Goal: Browse casually: Explore the website without a specific task or goal

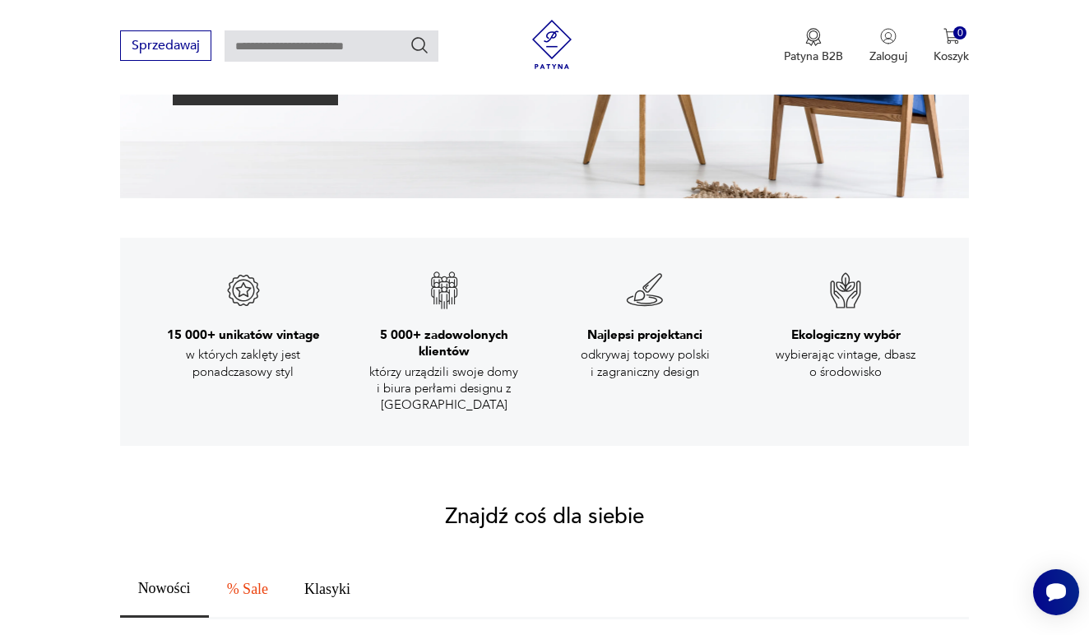
scroll to position [883, 0]
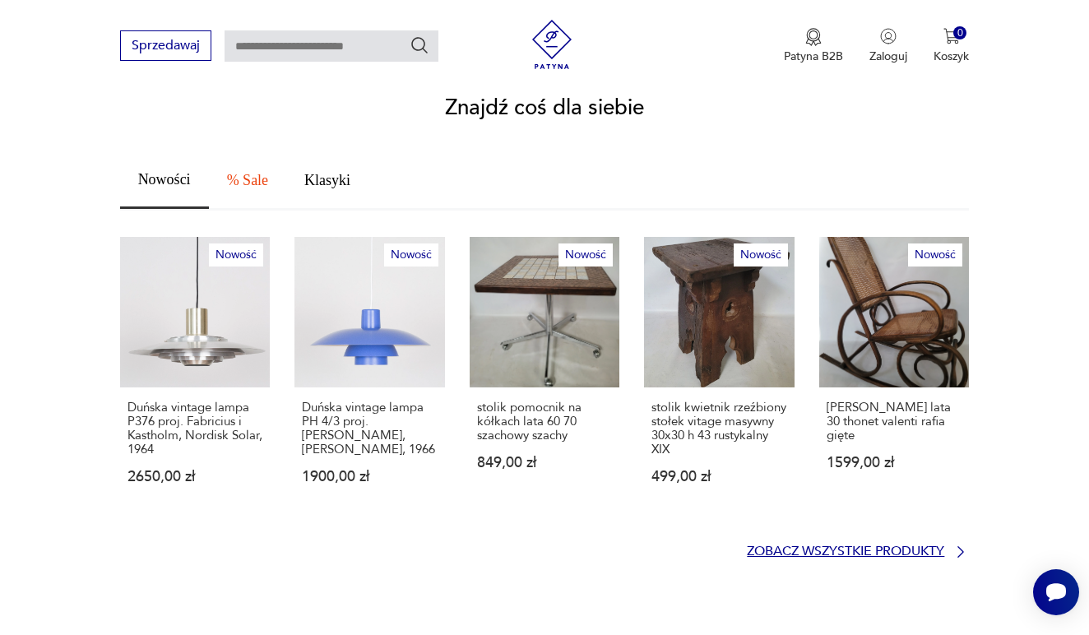
click at [879, 546] on p "Zobacz wszystkie produkty" at bounding box center [845, 551] width 197 height 11
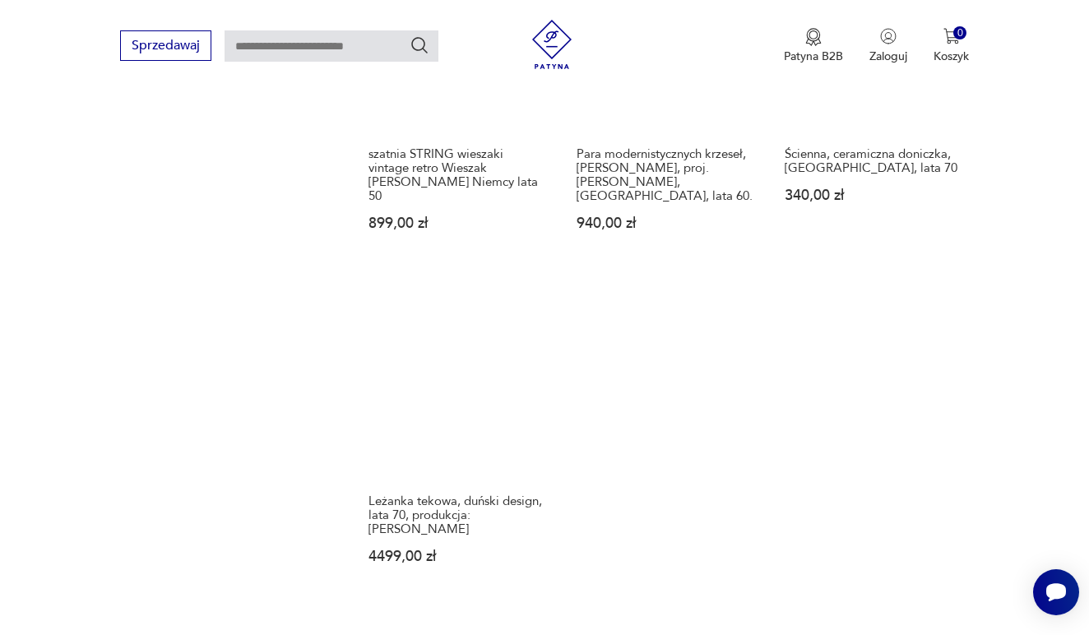
scroll to position [2033, 0]
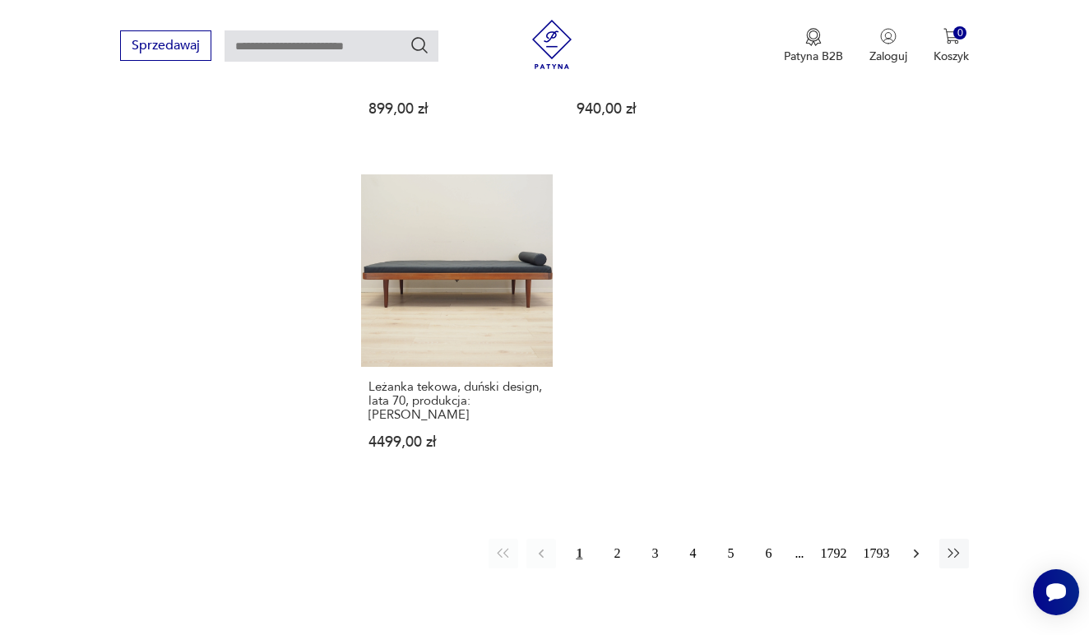
click at [917, 558] on icon "button" at bounding box center [916, 553] width 5 height 9
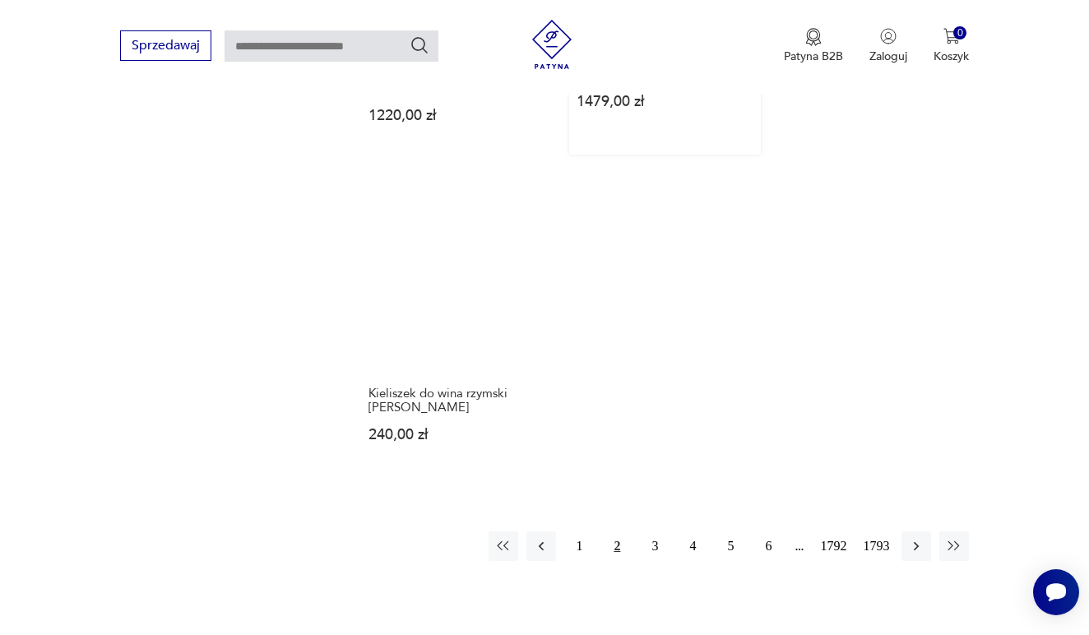
scroll to position [2174, 0]
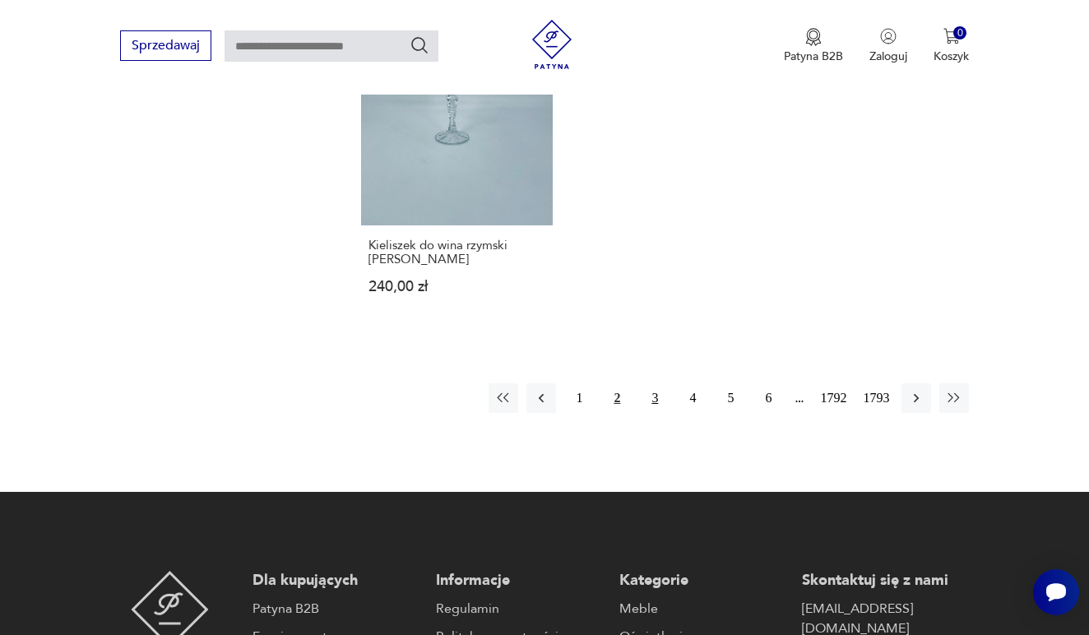
click at [642, 413] on button "3" at bounding box center [655, 398] width 30 height 30
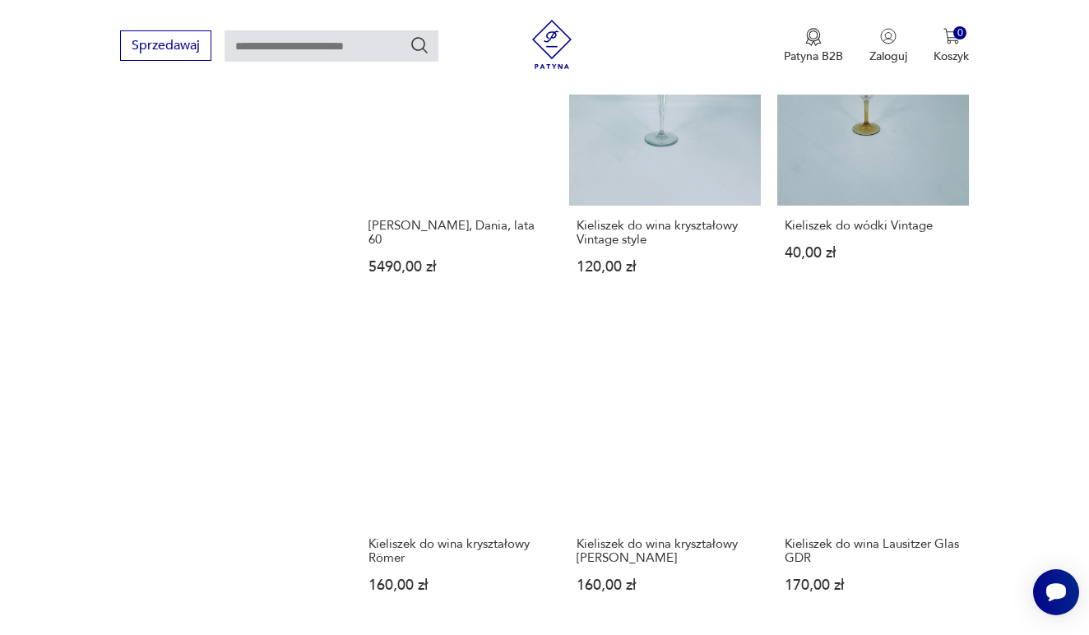
scroll to position [2041, 0]
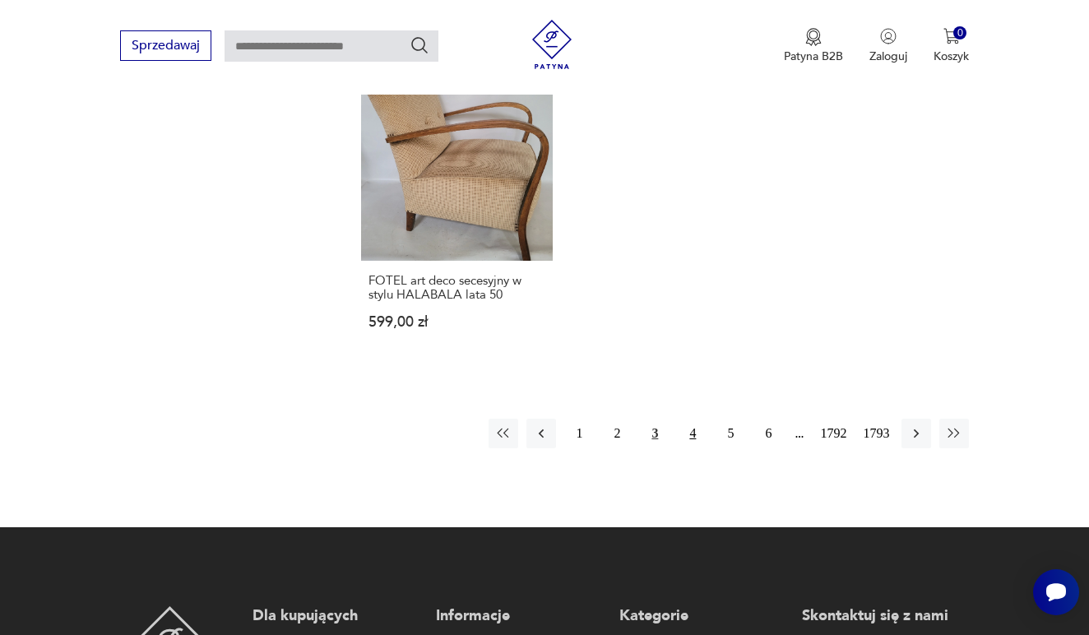
click at [684, 448] on button "4" at bounding box center [693, 434] width 30 height 30
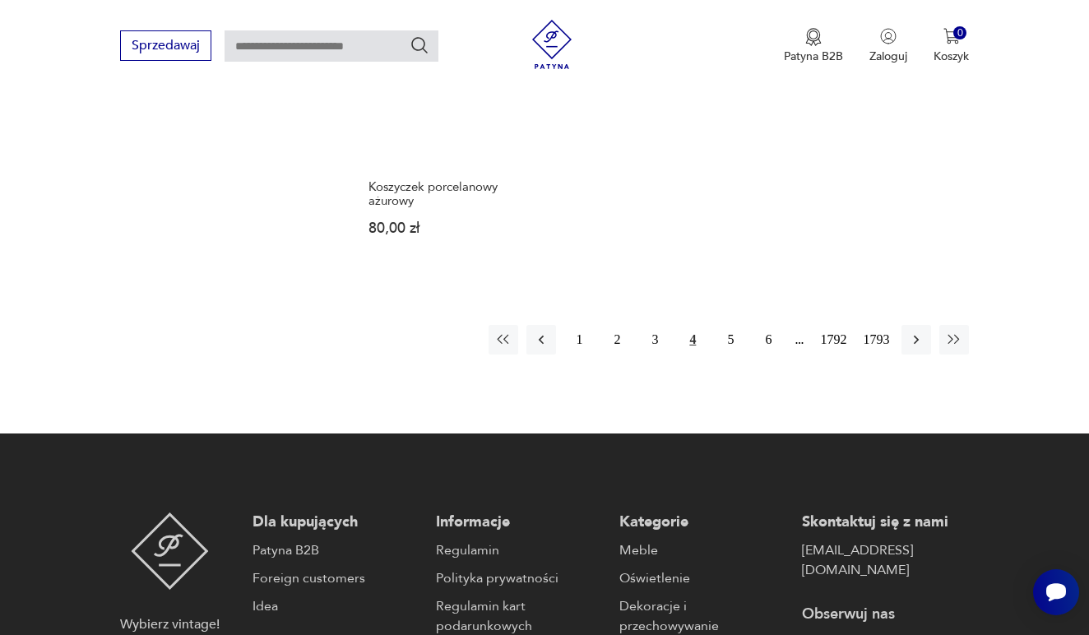
scroll to position [2215, 0]
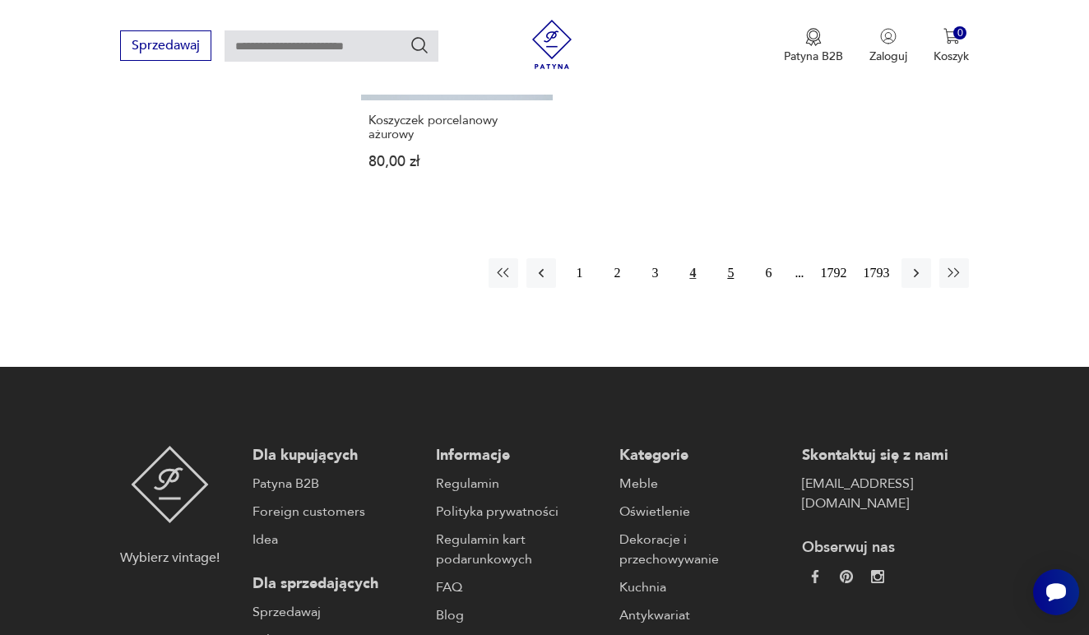
click at [721, 288] on button "5" at bounding box center [731, 273] width 30 height 30
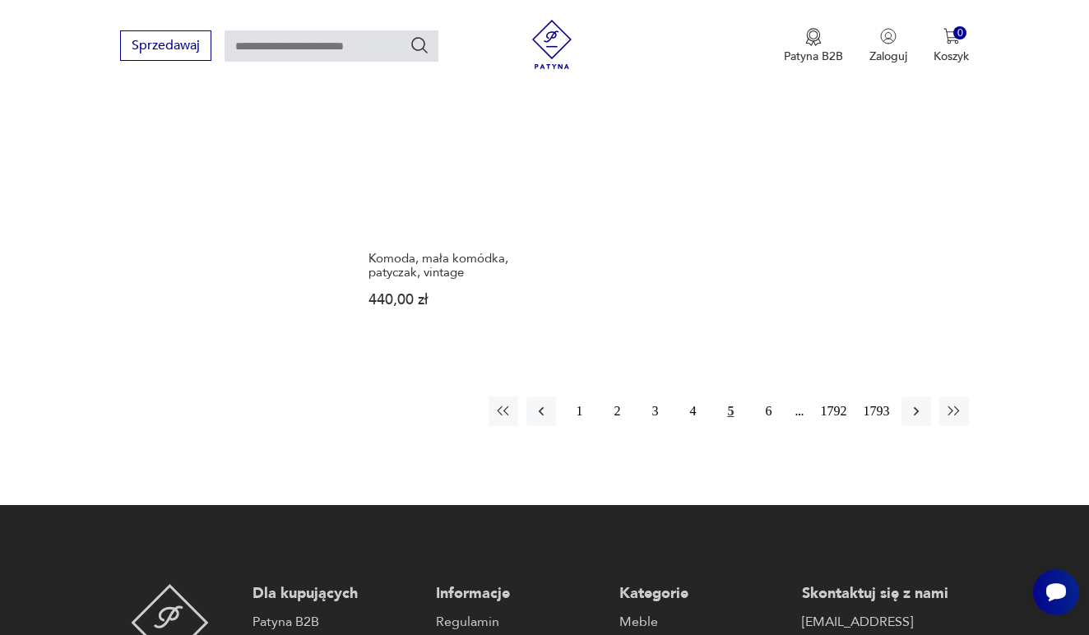
scroll to position [2360, 0]
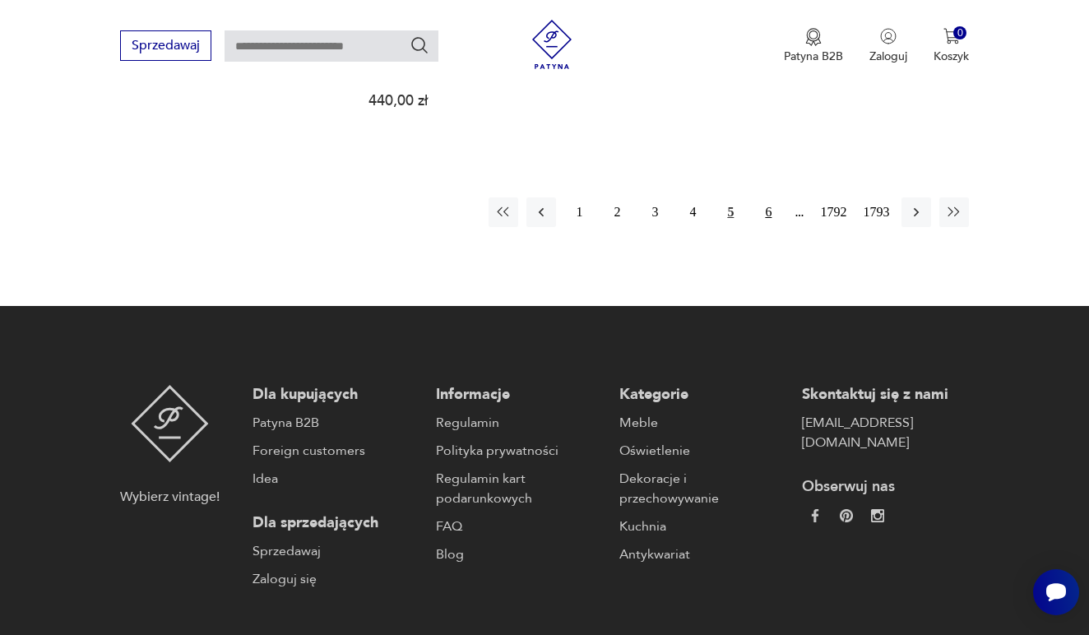
click at [762, 220] on button "6" at bounding box center [768, 212] width 30 height 30
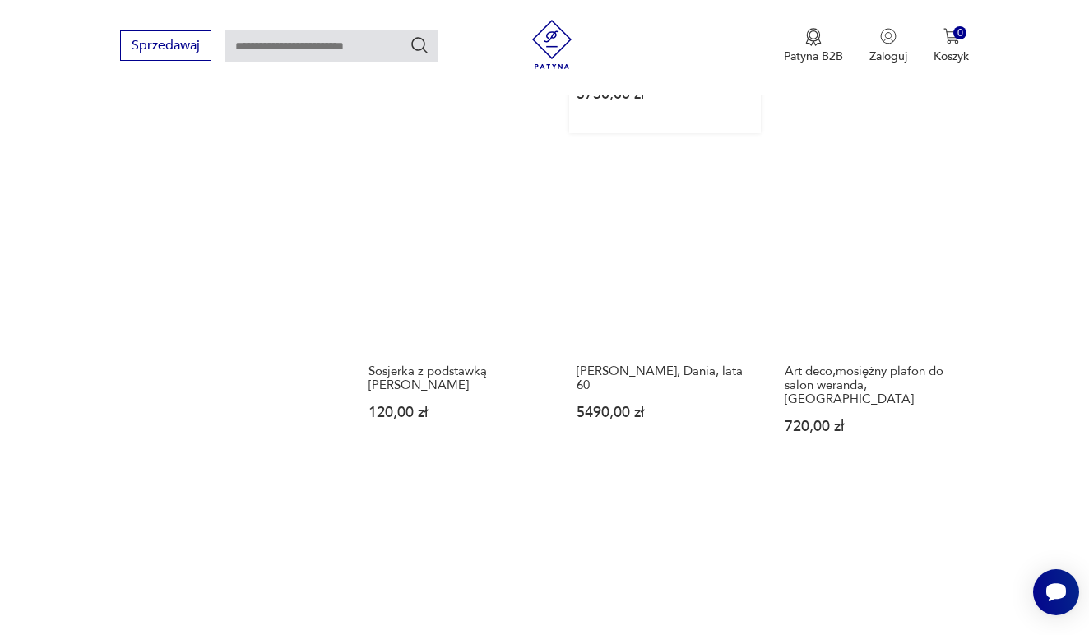
scroll to position [1974, 0]
